Goal: Information Seeking & Learning: Learn about a topic

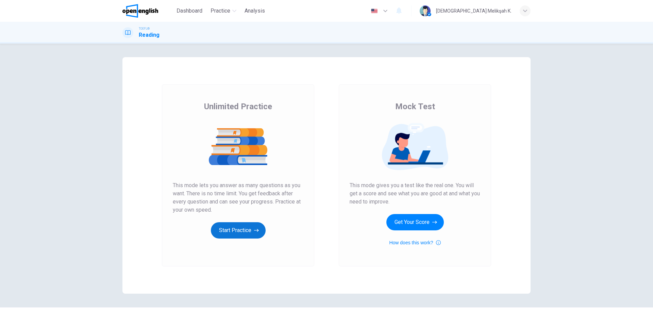
click at [254, 228] on icon "button" at bounding box center [256, 230] width 5 height 7
click at [433, 221] on icon "button" at bounding box center [435, 222] width 5 height 7
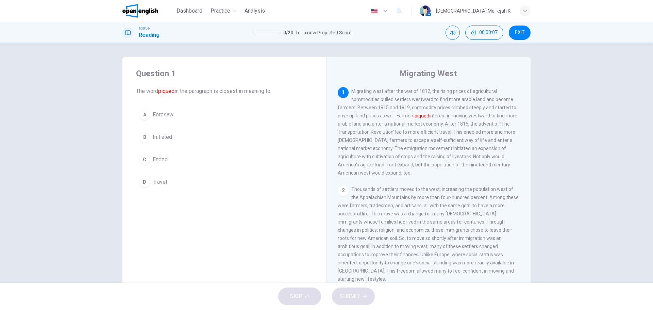
drag, startPoint x: 361, startPoint y: 91, endPoint x: 464, endPoint y: 90, distance: 103.5
click at [464, 90] on span "Migrating west after the war of 1812, the rising prices of agricultural commodi…" at bounding box center [428, 131] width 180 height 87
drag, startPoint x: 425, startPoint y: 90, endPoint x: 481, endPoint y: 95, distance: 56.1
click at [481, 95] on div "1 Migrating west after the war of 1812, the rising prices of agricultural commo…" at bounding box center [429, 132] width 182 height 90
click at [577, 135] on div "Question 1 The word piqued in the paragraph is closest in meaning to: A Foresaw…" at bounding box center [326, 163] width 653 height 239
